Goal: Information Seeking & Learning: Learn about a topic

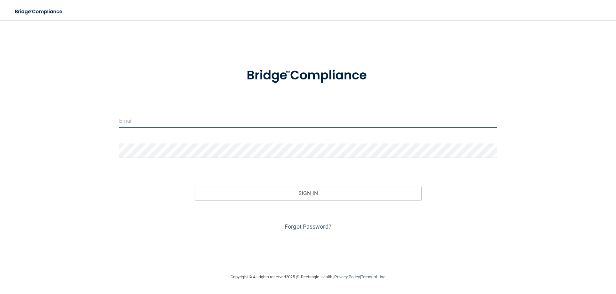
click at [194, 123] on input "email" at bounding box center [308, 120] width 378 height 14
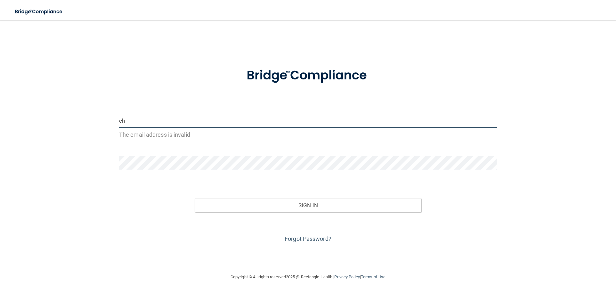
type input "[EMAIL_ADDRESS][DOMAIN_NAME]"
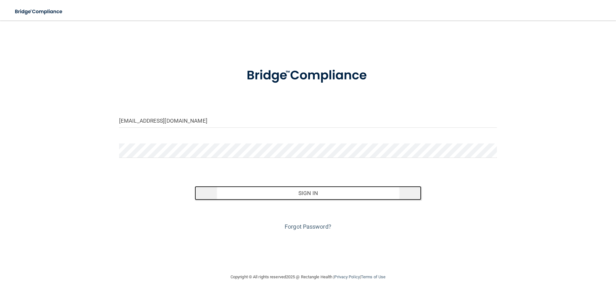
click at [306, 193] on button "Sign In" at bounding box center [308, 193] width 227 height 14
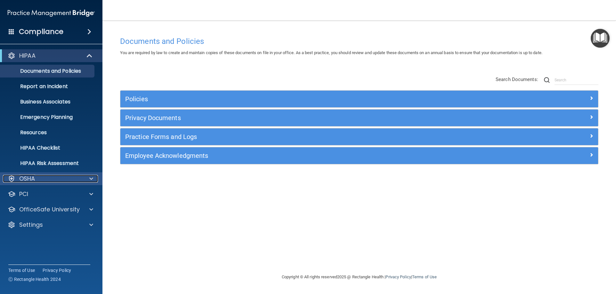
click at [86, 176] on div at bounding box center [90, 179] width 16 height 8
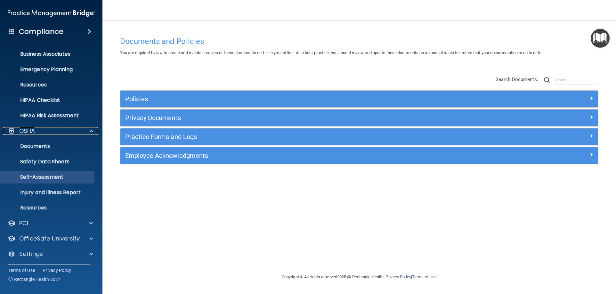
scroll to position [49, 0]
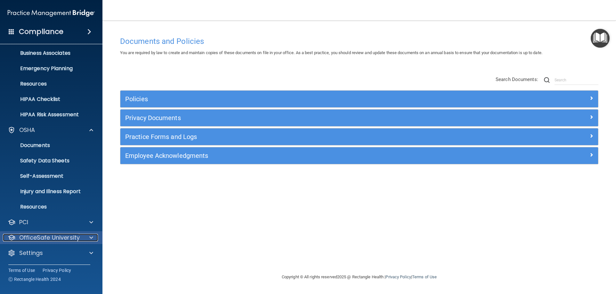
click at [81, 238] on div "OfficeSafe University" at bounding box center [42, 238] width 79 height 8
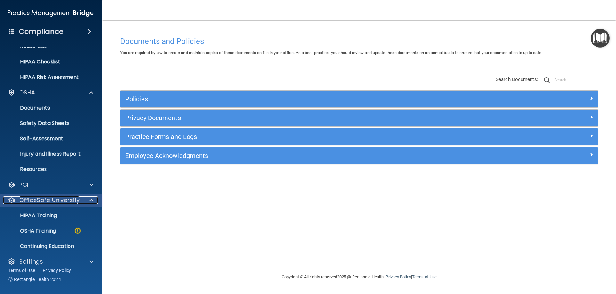
scroll to position [95, 0]
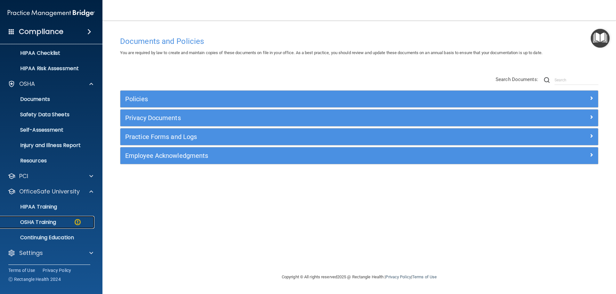
click at [30, 220] on p "OSHA Training" at bounding box center [30, 222] width 52 height 6
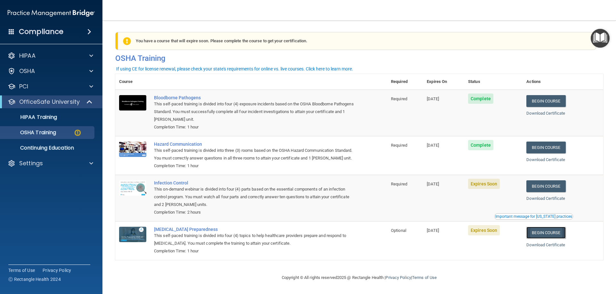
click at [547, 239] on link "Begin Course" at bounding box center [546, 233] width 39 height 12
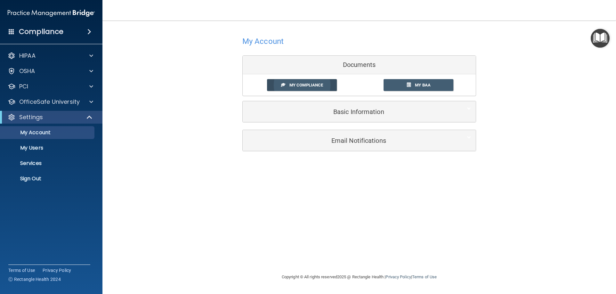
click at [299, 82] on link "My Compliance" at bounding box center [302, 85] width 70 height 12
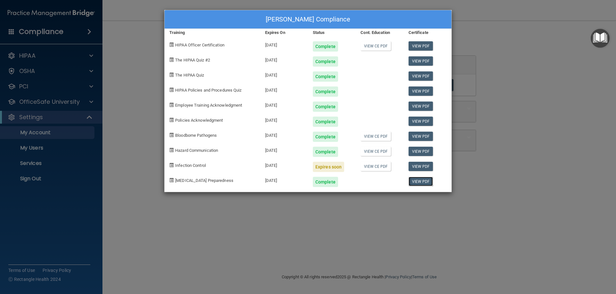
click at [427, 178] on link "View PDF" at bounding box center [421, 181] width 25 height 9
click at [532, 84] on div "Christy Spears's Compliance Training Expires On Status Cont. Education Certific…" at bounding box center [308, 147] width 616 height 294
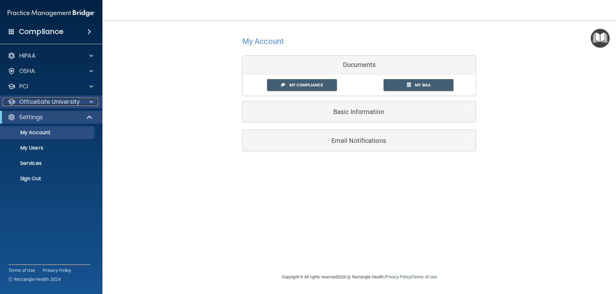
click at [54, 103] on p "OfficeSafe University" at bounding box center [49, 102] width 61 height 8
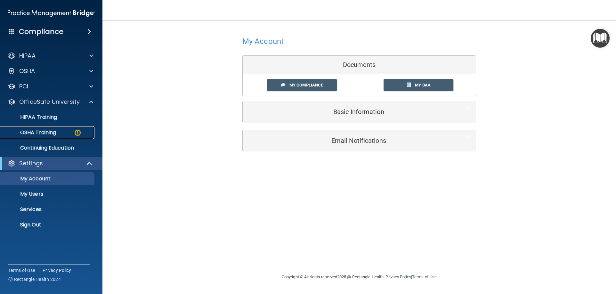
click at [54, 135] on p "OSHA Training" at bounding box center [30, 132] width 52 height 6
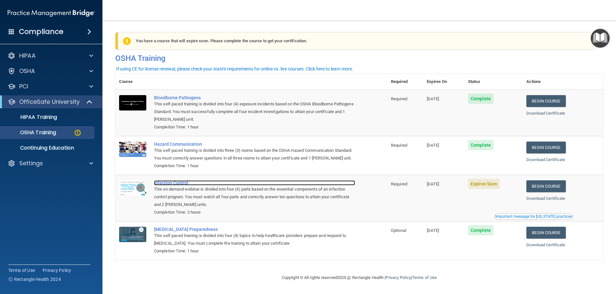
click at [166, 185] on div "Infection Control" at bounding box center [254, 182] width 201 height 5
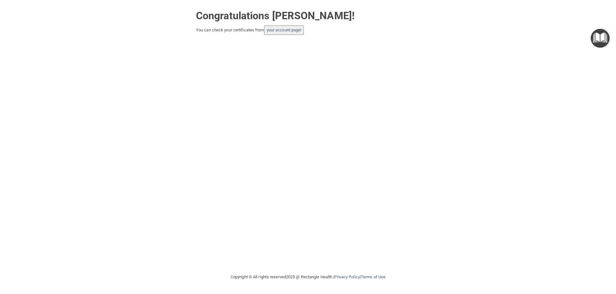
click at [288, 26] on button "your account page!" at bounding box center [284, 30] width 40 height 10
click at [289, 29] on link "your account page!" at bounding box center [284, 30] width 35 height 5
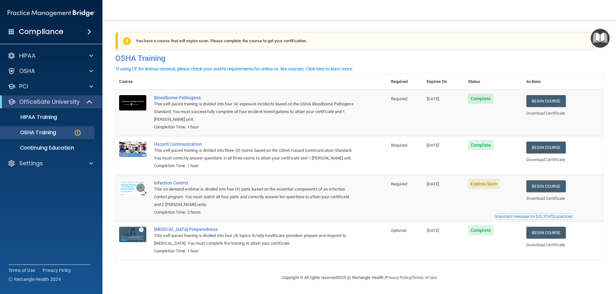
click at [553, 202] on div "Download Certificate" at bounding box center [563, 199] width 73 height 8
click at [553, 201] on link "Download Certificate" at bounding box center [546, 198] width 39 height 5
click at [163, 185] on div "Infection Control" at bounding box center [254, 182] width 201 height 5
